Goal: Unclear

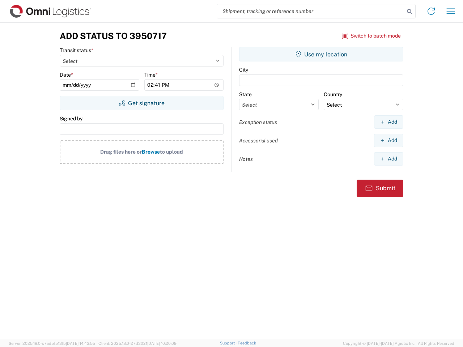
click at [310, 11] on input "search" at bounding box center [310, 11] width 187 height 14
click at [409, 12] on icon at bounding box center [409, 12] width 10 height 10
click at [431, 11] on icon at bounding box center [431, 11] width 12 height 12
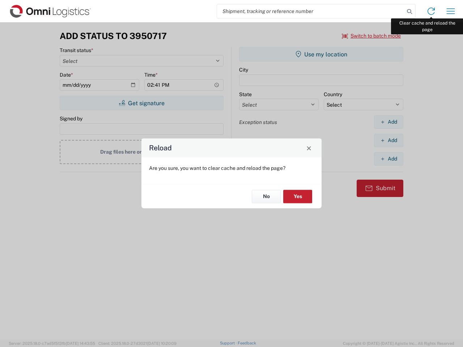
click at [450, 11] on div "Reload Are you sure, you want to clear cache and reload the page? No Yes" at bounding box center [231, 173] width 463 height 347
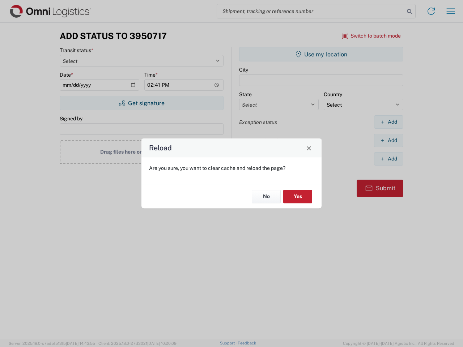
click at [371, 36] on div "Reload Are you sure, you want to clear cache and reload the page? No Yes" at bounding box center [231, 173] width 463 height 347
click at [141, 103] on div "Reload Are you sure, you want to clear cache and reload the page? No Yes" at bounding box center [231, 173] width 463 height 347
click at [321, 54] on div "Reload Are you sure, you want to clear cache and reload the page? No Yes" at bounding box center [231, 173] width 463 height 347
click at [388, 122] on div "Reload Are you sure, you want to clear cache and reload the page? No Yes" at bounding box center [231, 173] width 463 height 347
click at [388, 140] on div "Reload Are you sure, you want to clear cache and reload the page? No Yes" at bounding box center [231, 173] width 463 height 347
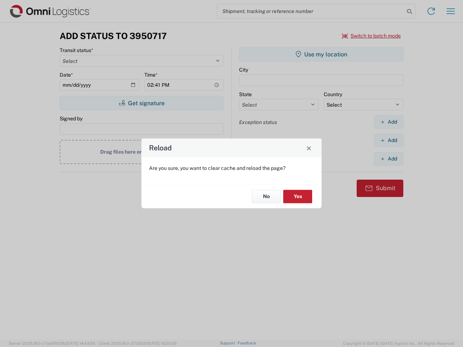
click at [388, 159] on div "Reload Are you sure, you want to clear cache and reload the page? No Yes" at bounding box center [231, 173] width 463 height 347
